Goal: Task Accomplishment & Management: Manage account settings

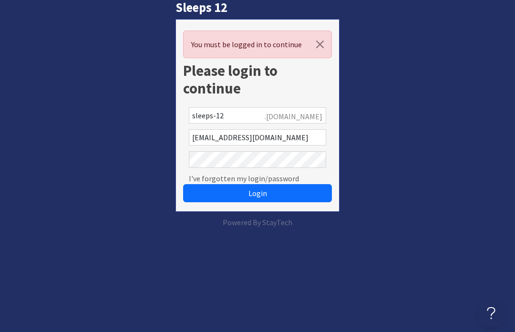
click at [289, 191] on button "Login" at bounding box center [257, 193] width 149 height 18
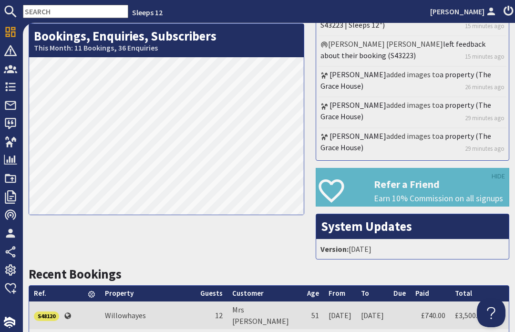
scroll to position [223, 0]
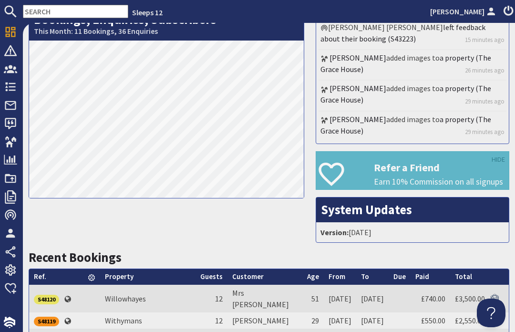
click at [14, 87] on use at bounding box center [10, 87] width 10 height 9
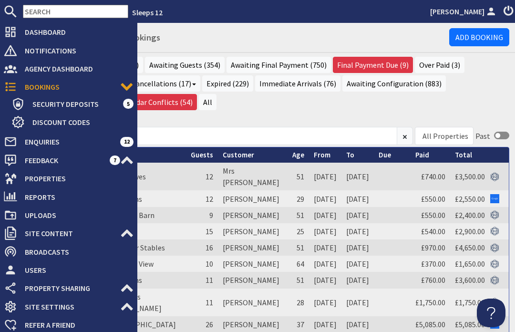
click at [269, 116] on div "Recent Bookings Current (30) Awaiting Guests (354) Awaiting Final Payment (750)…" at bounding box center [269, 87] width 492 height 61
click at [273, 122] on div "All Properties Ade Shindy Asham House Babblebrook Babbling By Bean Goose Barn B…" at bounding box center [269, 337] width 492 height 440
click at [295, 119] on div "All Properties Ade Shindy Asham House Babblebrook Babbling By Bean Goose Barn B…" at bounding box center [269, 337] width 492 height 440
click at [285, 118] on div "All Properties Ade Shindy Asham House Babblebrook Babbling By Bean Goose Barn B…" at bounding box center [269, 337] width 492 height 440
